Goal: Transaction & Acquisition: Purchase product/service

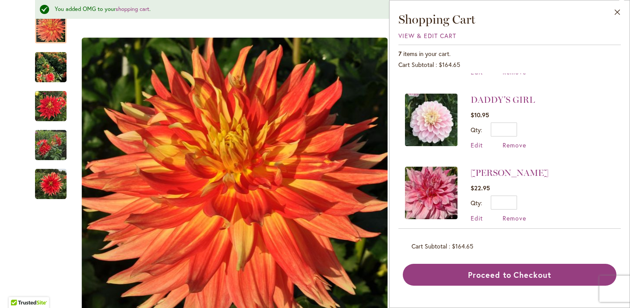
scroll to position [353, 0]
click at [515, 144] on span "Remove" at bounding box center [514, 144] width 24 height 8
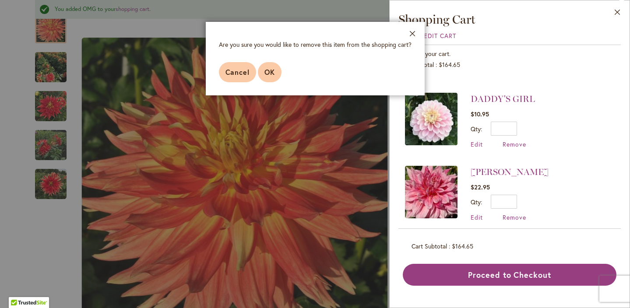
click at [270, 77] on button "OK" at bounding box center [270, 72] width 24 height 20
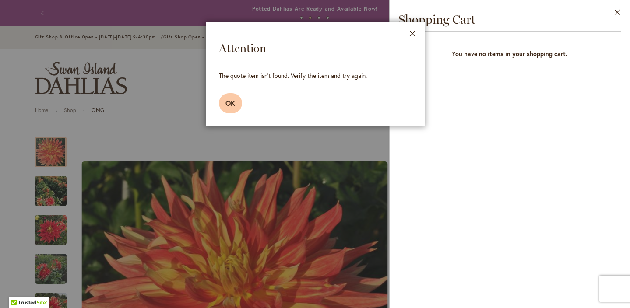
click at [228, 106] on span "OK" at bounding box center [230, 102] width 11 height 9
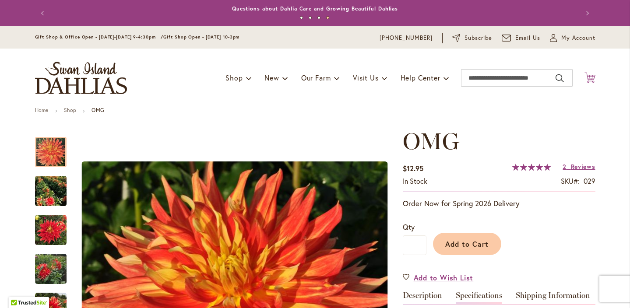
click at [591, 76] on icon "Cart .cls-1 { fill: #231f20; }" at bounding box center [589, 77] width 11 height 11
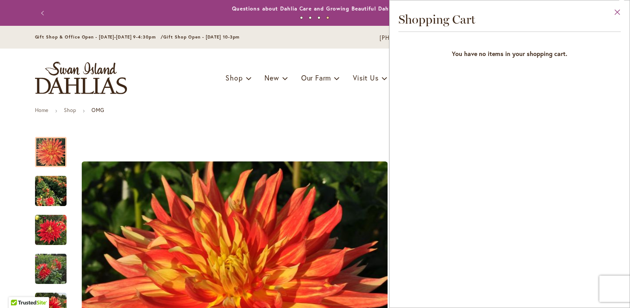
click at [617, 14] on button "Close" at bounding box center [617, 14] width 24 height 28
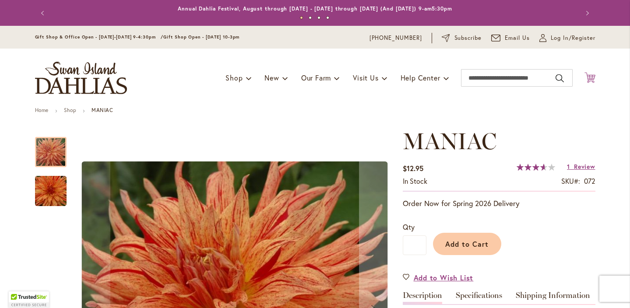
click at [592, 77] on icon "Cart .cls-1 { fill: #231f20; }" at bounding box center [589, 77] width 11 height 11
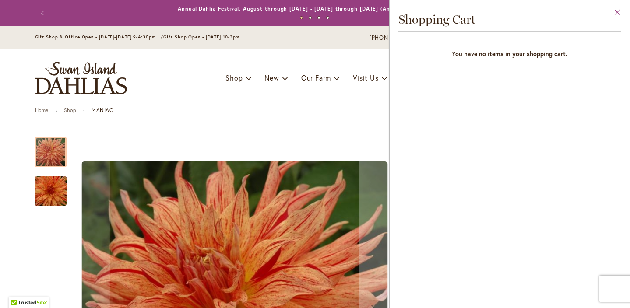
click at [619, 14] on button "Close" at bounding box center [617, 14] width 24 height 28
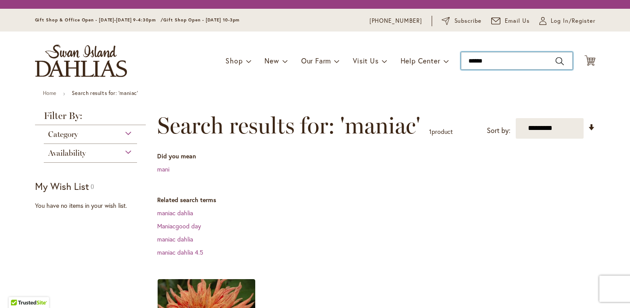
click at [497, 67] on input "******" at bounding box center [517, 61] width 112 height 18
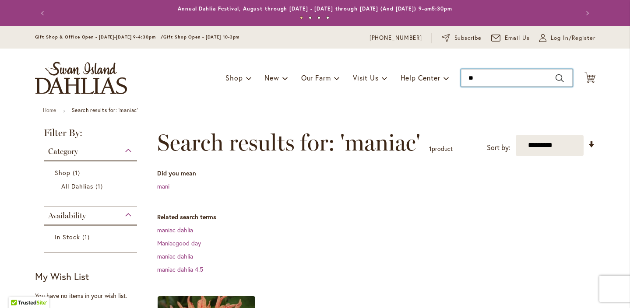
type input "*"
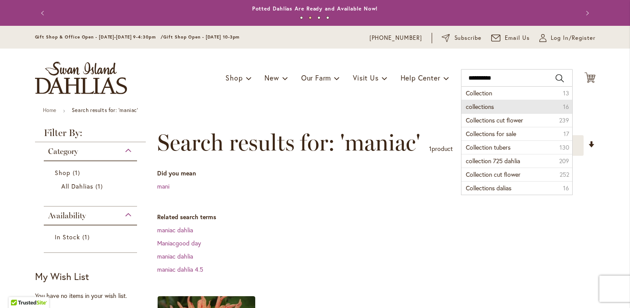
click at [492, 107] on span "collections" at bounding box center [480, 106] width 28 height 8
type input "**********"
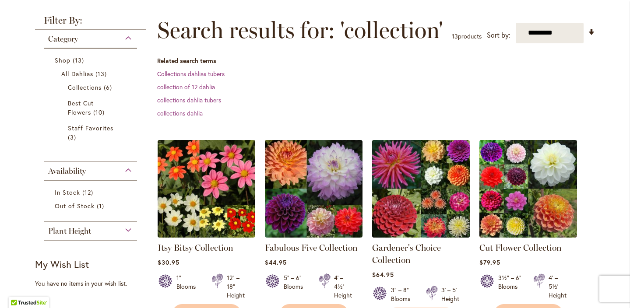
scroll to position [113, 0]
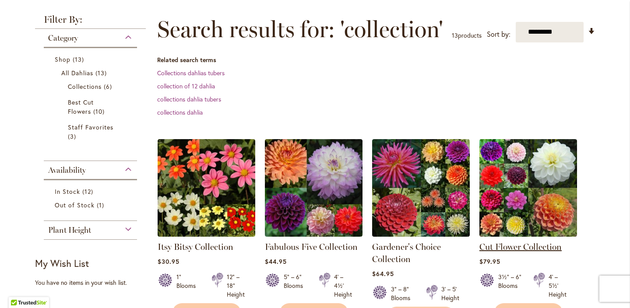
click at [532, 249] on link "Cut Flower Collection" at bounding box center [520, 247] width 82 height 11
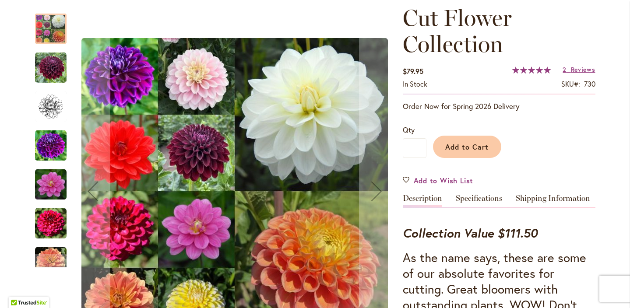
scroll to position [125, 0]
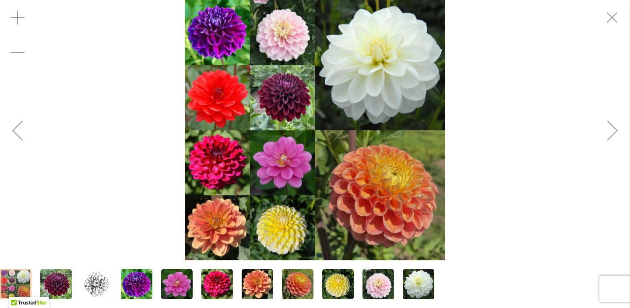
click at [182, 277] on img "Cut Flower Collection" at bounding box center [177, 285] width 32 height 32
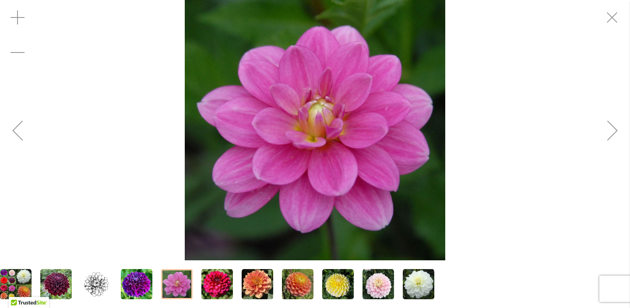
click at [613, 133] on div "Next" at bounding box center [612, 130] width 35 height 35
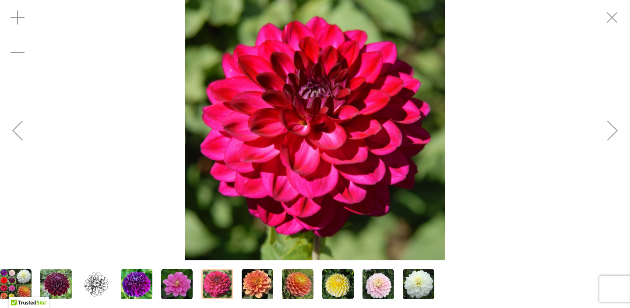
click at [613, 134] on div "Next" at bounding box center [612, 130] width 35 height 35
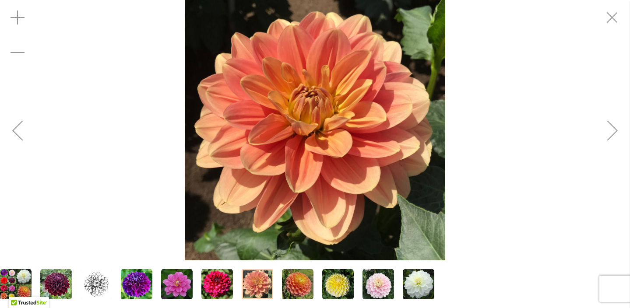
click at [615, 133] on div "Next" at bounding box center [612, 130] width 35 height 35
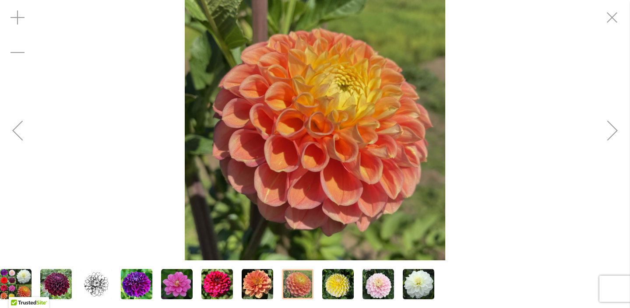
click at [615, 133] on div "Next" at bounding box center [612, 130] width 35 height 35
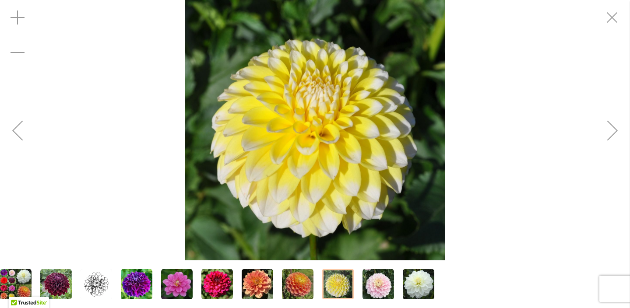
click at [615, 134] on div "Next" at bounding box center [612, 130] width 35 height 35
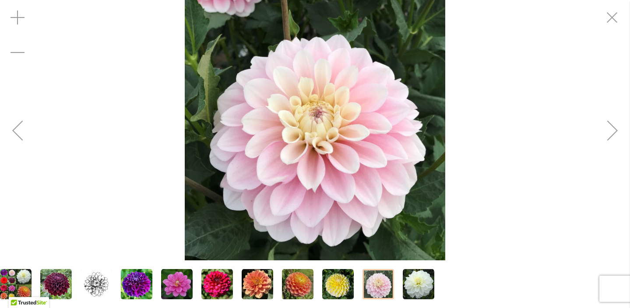
click at [615, 134] on div "Next" at bounding box center [612, 130] width 35 height 35
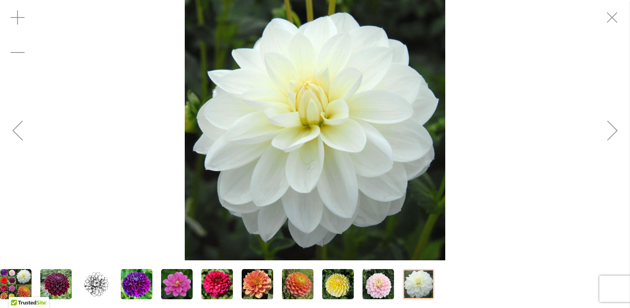
click at [615, 134] on div "Next" at bounding box center [612, 130] width 35 height 35
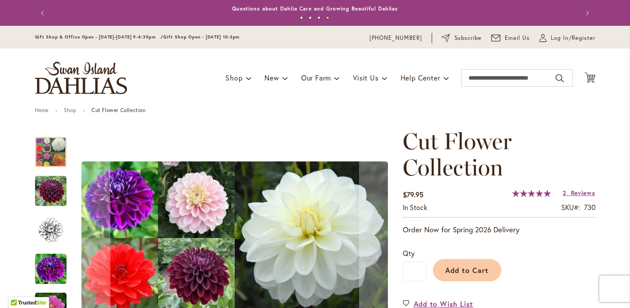
scroll to position [0, 0]
click at [583, 193] on span "Reviews" at bounding box center [583, 193] width 25 height 8
click at [471, 275] on button "Add to Cart" at bounding box center [467, 270] width 68 height 22
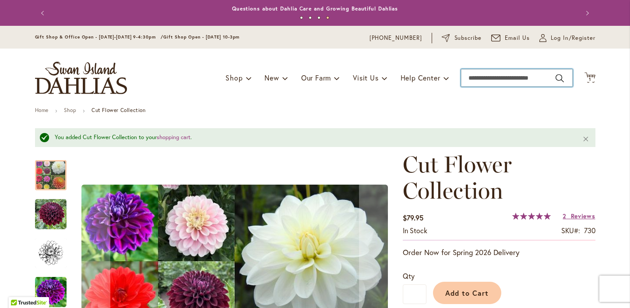
click at [497, 79] on input "Search" at bounding box center [517, 78] width 112 height 18
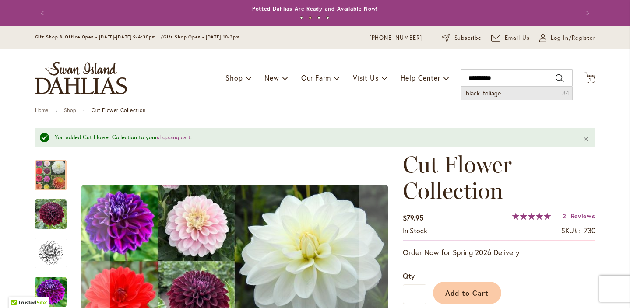
drag, startPoint x: 428, startPoint y: 35, endPoint x: 503, endPoint y: 96, distance: 96.4
click at [503, 96] on li "black. foliage 84" at bounding box center [516, 93] width 111 height 13
type input "**********"
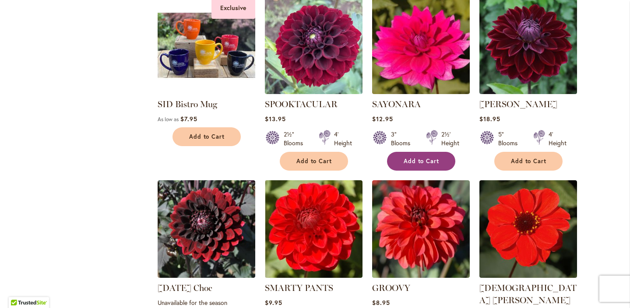
scroll to position [669, 0]
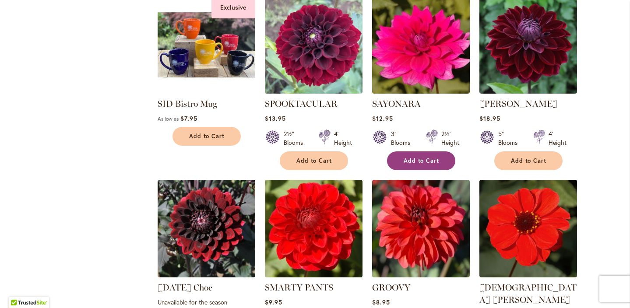
click at [416, 157] on span "Add to Cart" at bounding box center [421, 160] width 36 height 7
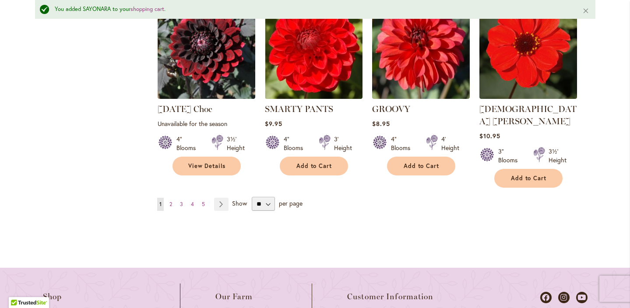
scroll to position [871, 0]
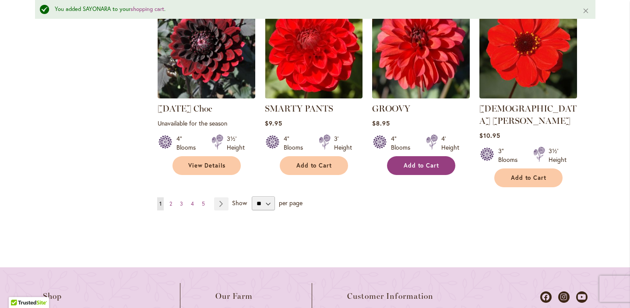
click at [415, 162] on span "Add to Cart" at bounding box center [421, 165] width 36 height 7
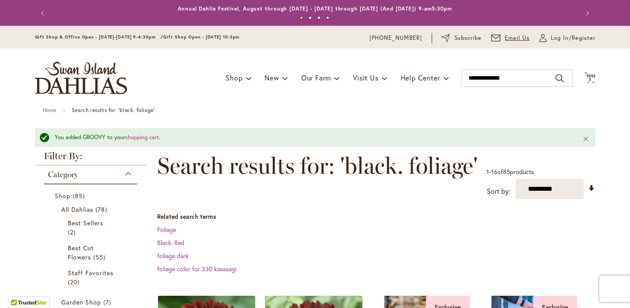
scroll to position [0, 0]
click at [590, 79] on span "3" at bounding box center [589, 80] width 3 height 6
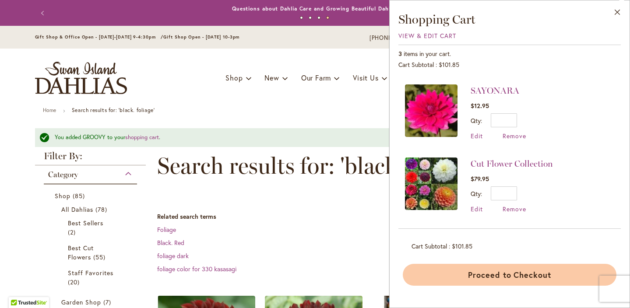
click at [491, 278] on button "Proceed to Checkout" at bounding box center [510, 275] width 214 height 22
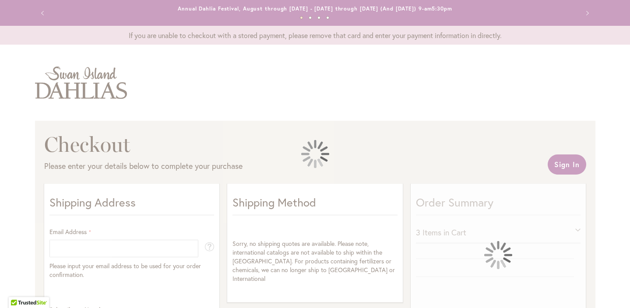
select select "**"
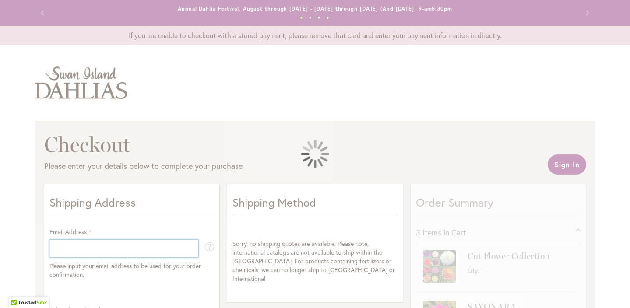
click at [97, 243] on div at bounding box center [315, 154] width 630 height 308
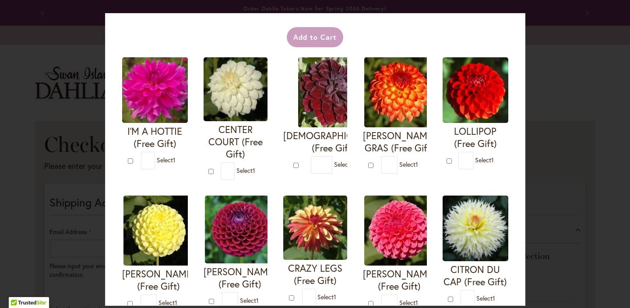
scroll to position [30, 0]
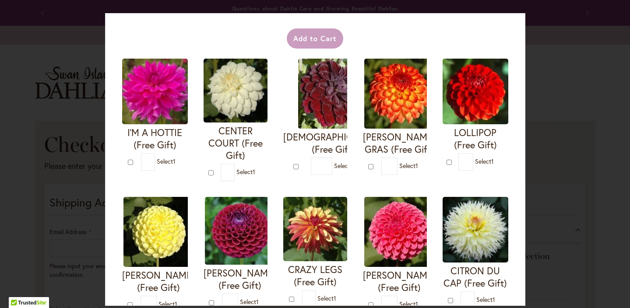
type input "*"
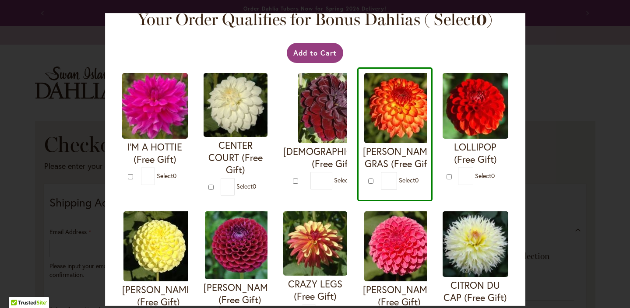
scroll to position [20, 0]
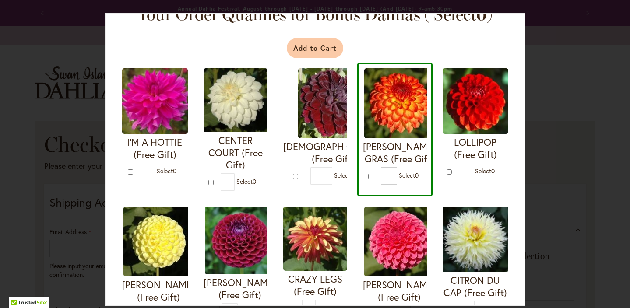
click at [315, 49] on button "Add to Cart" at bounding box center [315, 48] width 56 height 20
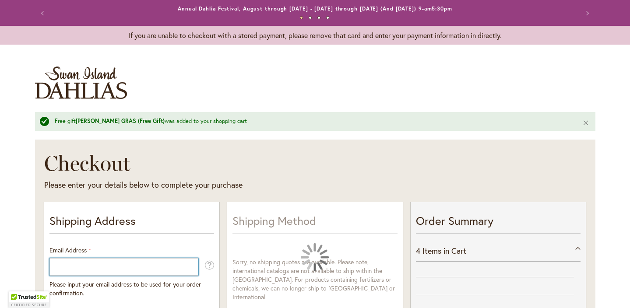
select select "**"
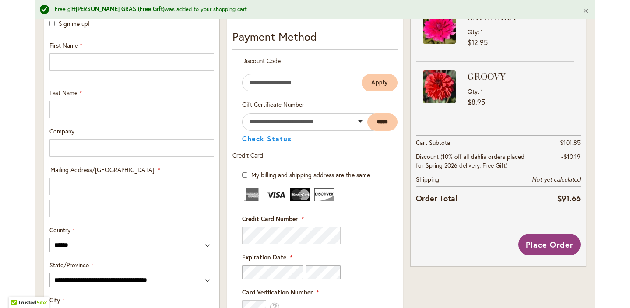
scroll to position [317, 0]
type input "**********"
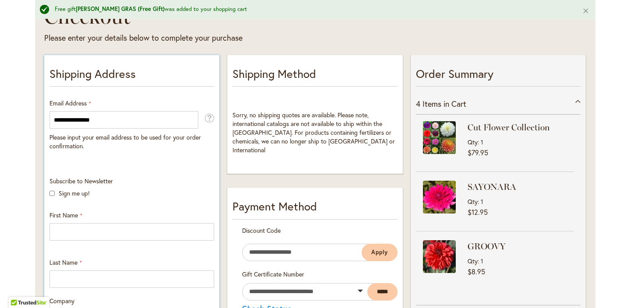
scroll to position [147, 0]
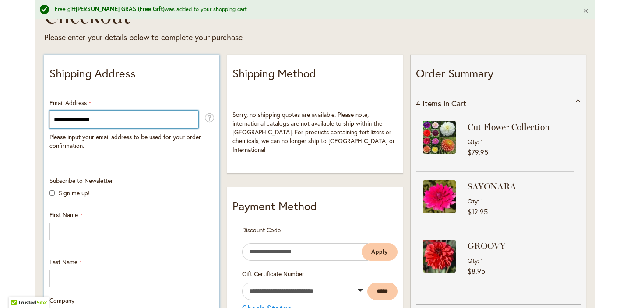
click at [135, 120] on input "**********" at bounding box center [123, 120] width 149 height 18
click at [189, 123] on input "**********" at bounding box center [123, 120] width 149 height 18
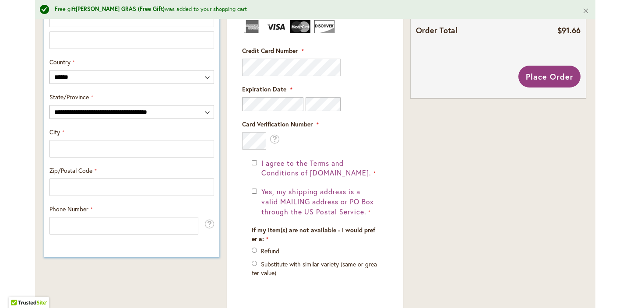
scroll to position [485, 0]
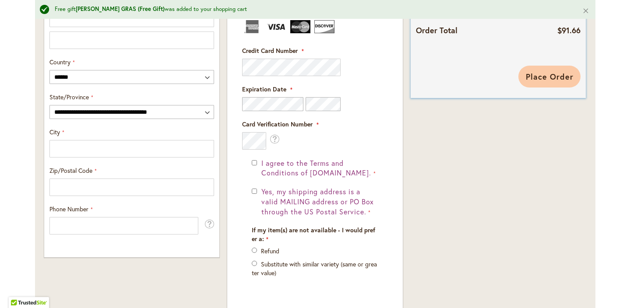
click at [548, 82] on span "Place Order" at bounding box center [549, 76] width 48 height 11
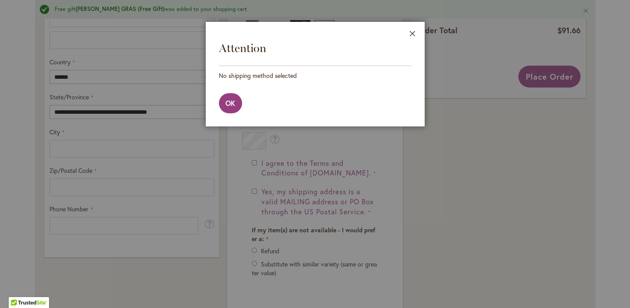
click at [229, 115] on footer "OK" at bounding box center [315, 103] width 219 height 46
click at [228, 109] on button "OK" at bounding box center [231, 103] width 24 height 20
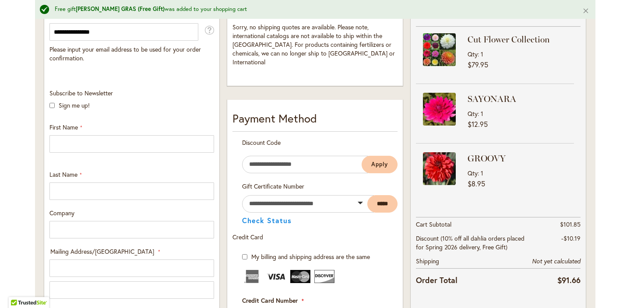
scroll to position [234, 0]
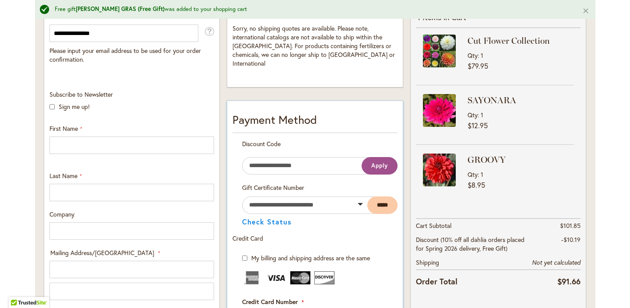
click at [384, 162] on span "Apply" at bounding box center [379, 165] width 17 height 7
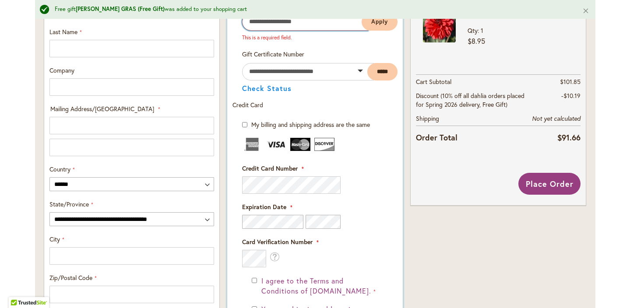
scroll to position [379, 0]
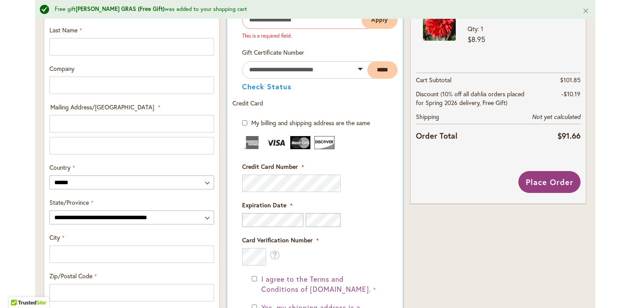
click at [277, 136] on img at bounding box center [276, 142] width 20 height 13
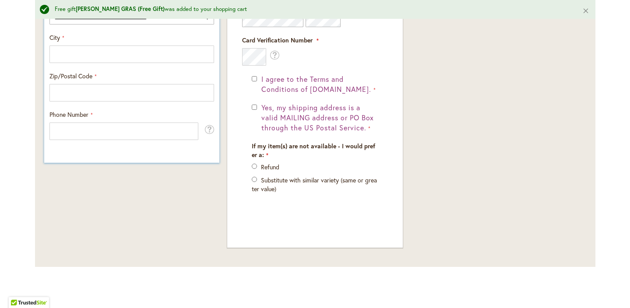
scroll to position [579, 0]
click at [252, 103] on div "Yes, my shipping address is a valid MAILING address or PO Box through the US Po…" at bounding box center [315, 118] width 126 height 30
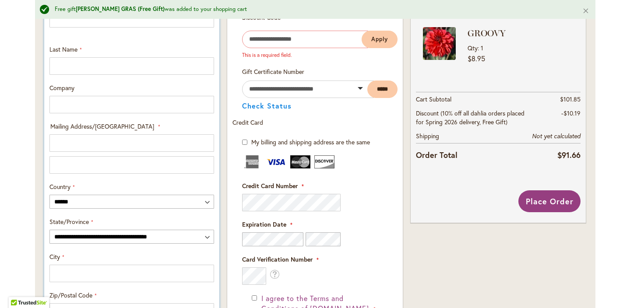
scroll to position [360, 0]
click at [550, 207] on span "Place Order" at bounding box center [549, 201] width 48 height 11
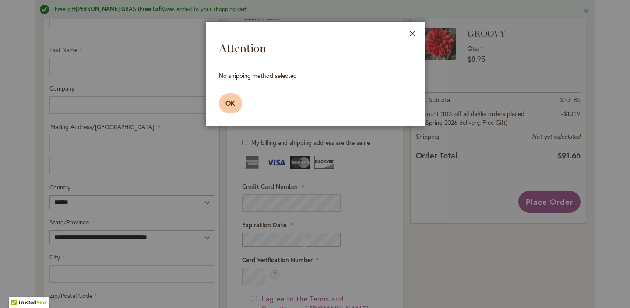
click at [239, 105] on button "OK" at bounding box center [231, 103] width 24 height 20
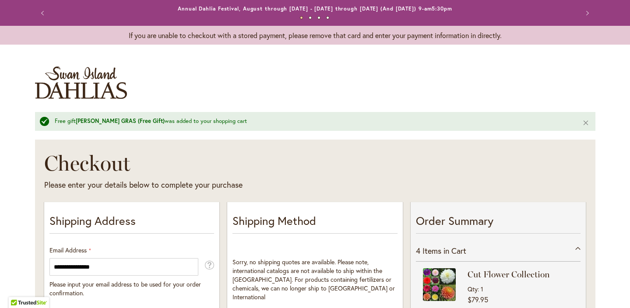
scroll to position [0, 0]
